Goal: Task Accomplishment & Management: Manage account settings

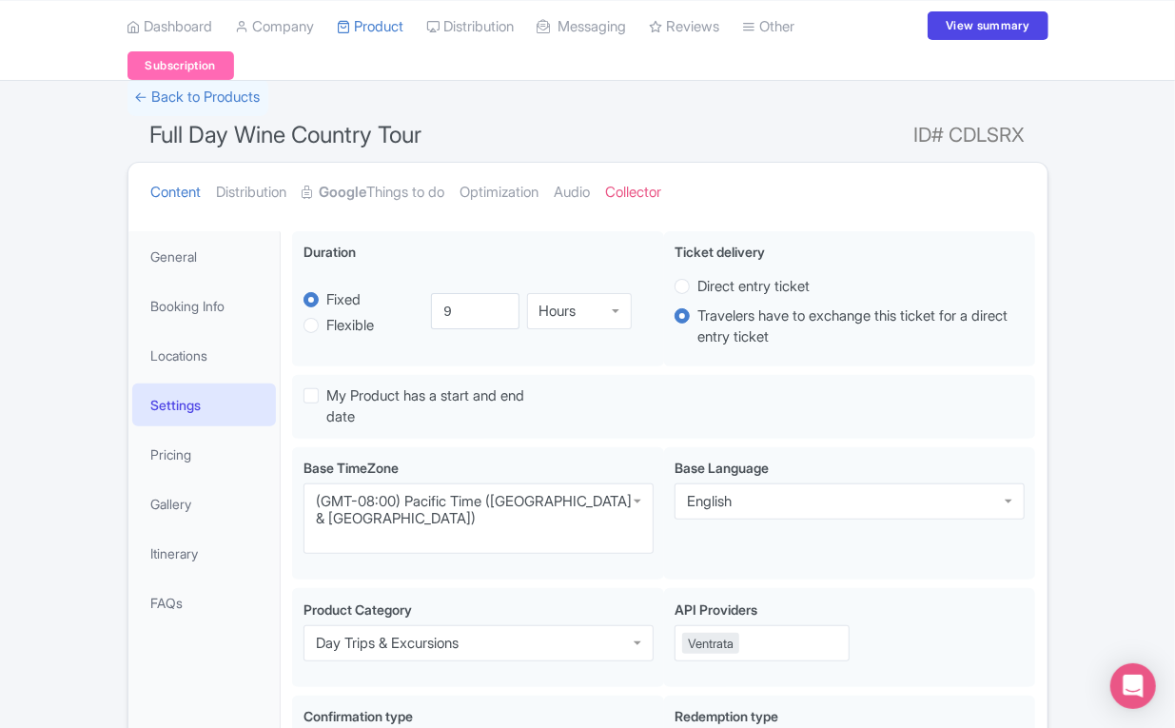
scroll to position [100, 0]
click at [0, 0] on link "Manage Resellers" at bounding box center [0, 0] width 0 height 0
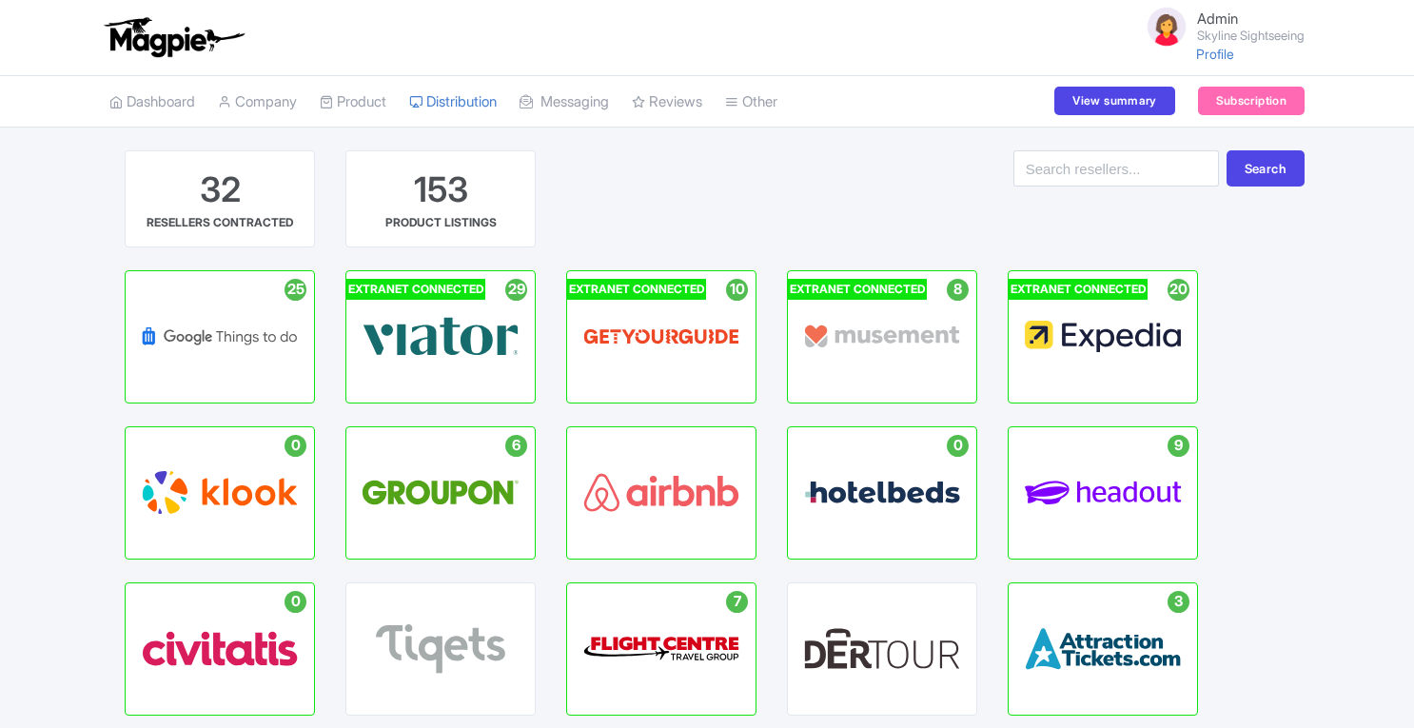
click at [264, 338] on div "GOOGLE THINGS TO DO HUB" at bounding box center [220, 336] width 94 height 48
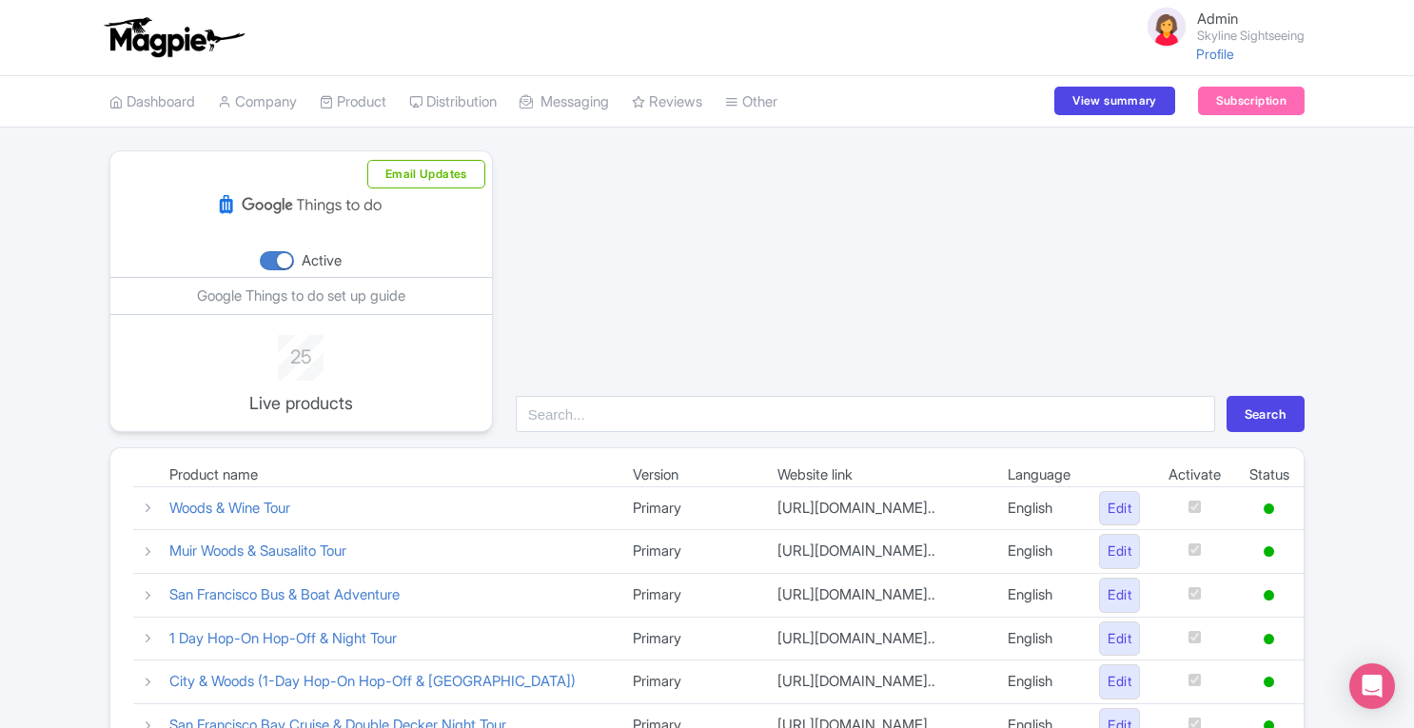
click at [149, 550] on icon at bounding box center [148, 551] width 14 height 14
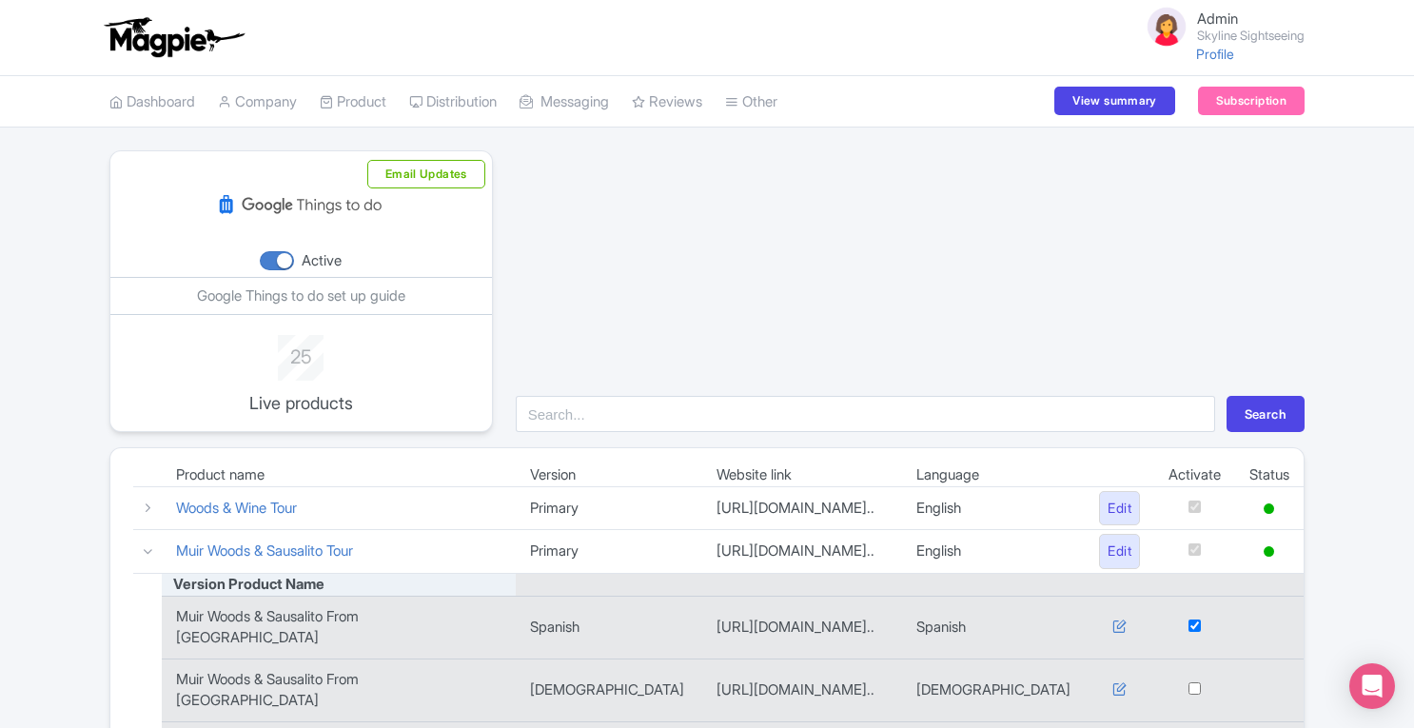
click at [1113, 618] on icon at bounding box center [1119, 625] width 14 height 14
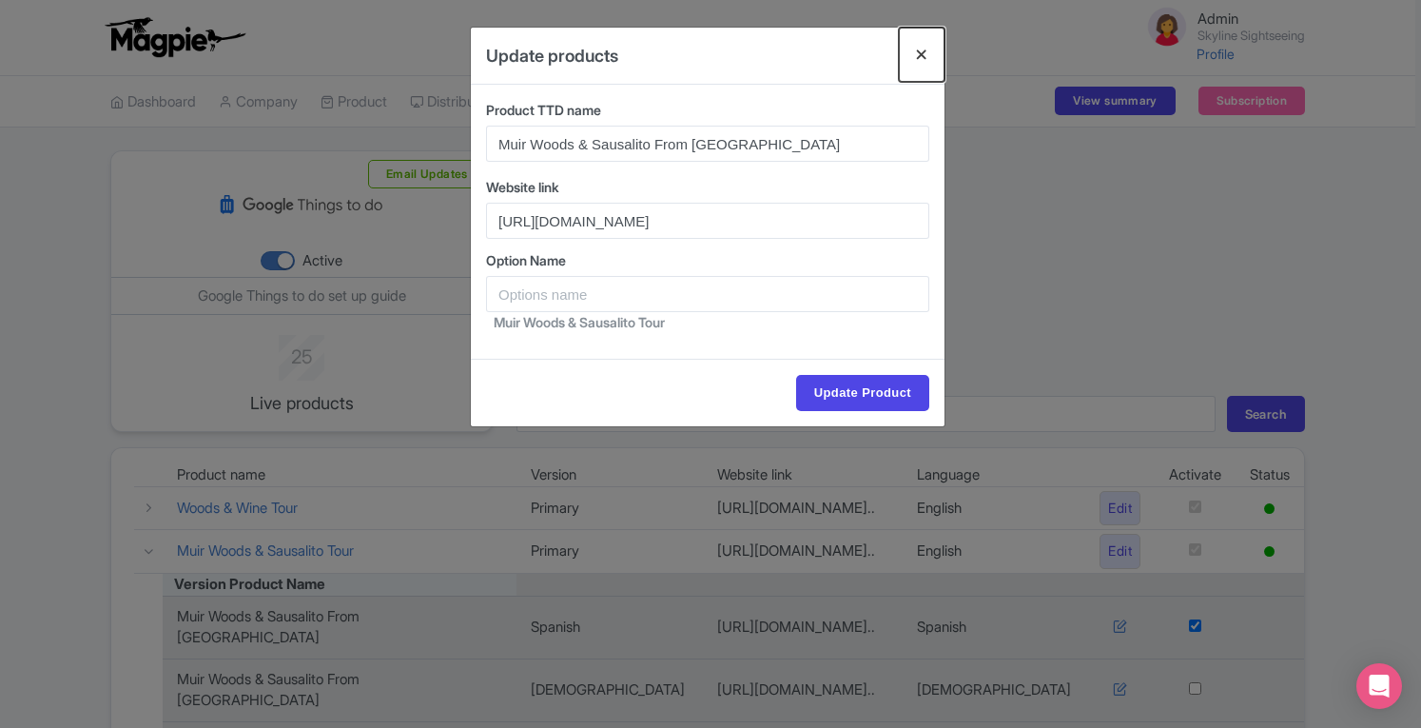
click at [928, 58] on button "Close" at bounding box center [922, 55] width 46 height 54
